Goal: Information Seeking & Learning: Learn about a topic

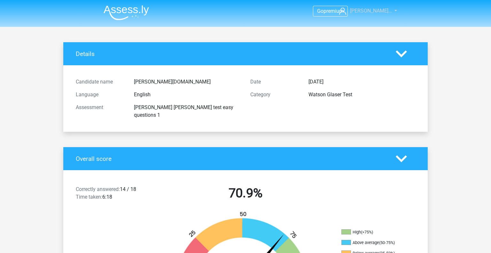
click at [381, 11] on span "[PERSON_NAME]…" at bounding box center [371, 11] width 42 height 6
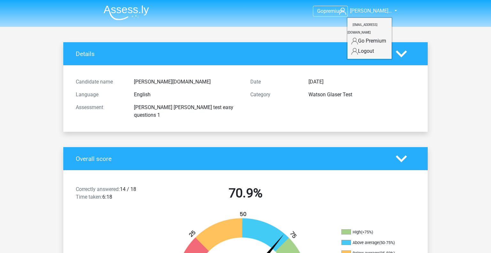
click at [370, 25] on small "[EMAIL_ADDRESS][DOMAIN_NAME]" at bounding box center [362, 28] width 30 height 21
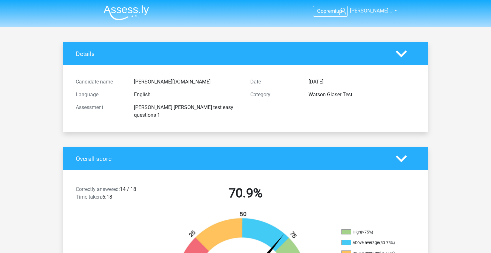
click at [309, 51] on h4 "Details" at bounding box center [231, 53] width 310 height 7
click at [144, 10] on img at bounding box center [126, 12] width 45 height 15
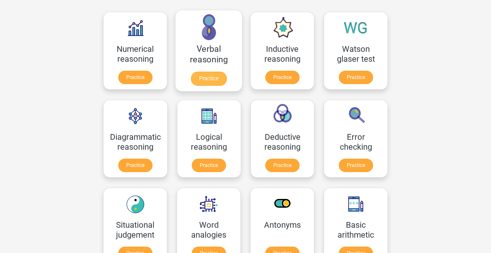
scroll to position [96, 0]
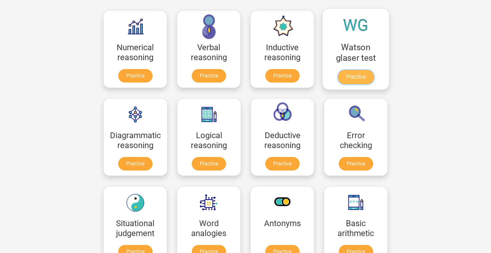
click at [354, 74] on link "Practice" at bounding box center [356, 77] width 36 height 14
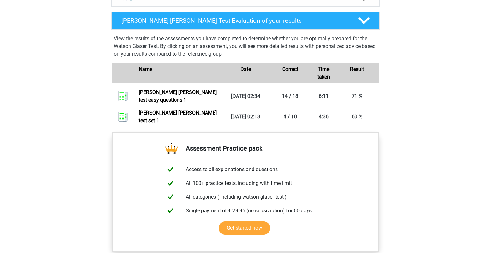
scroll to position [331, 0]
